Goal: Find specific page/section: Find specific page/section

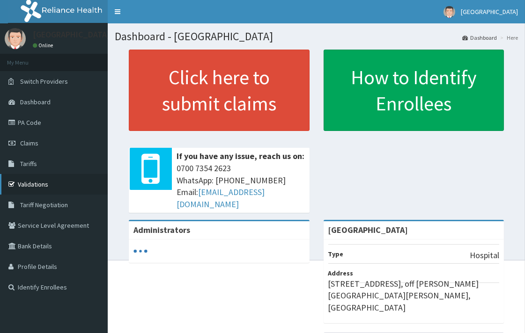
click at [37, 189] on link "Validations" at bounding box center [54, 184] width 108 height 21
click at [31, 187] on link "Validations" at bounding box center [54, 184] width 108 height 21
click at [60, 185] on link "Validations" at bounding box center [54, 184] width 108 height 21
